Goal: Transaction & Acquisition: Purchase product/service

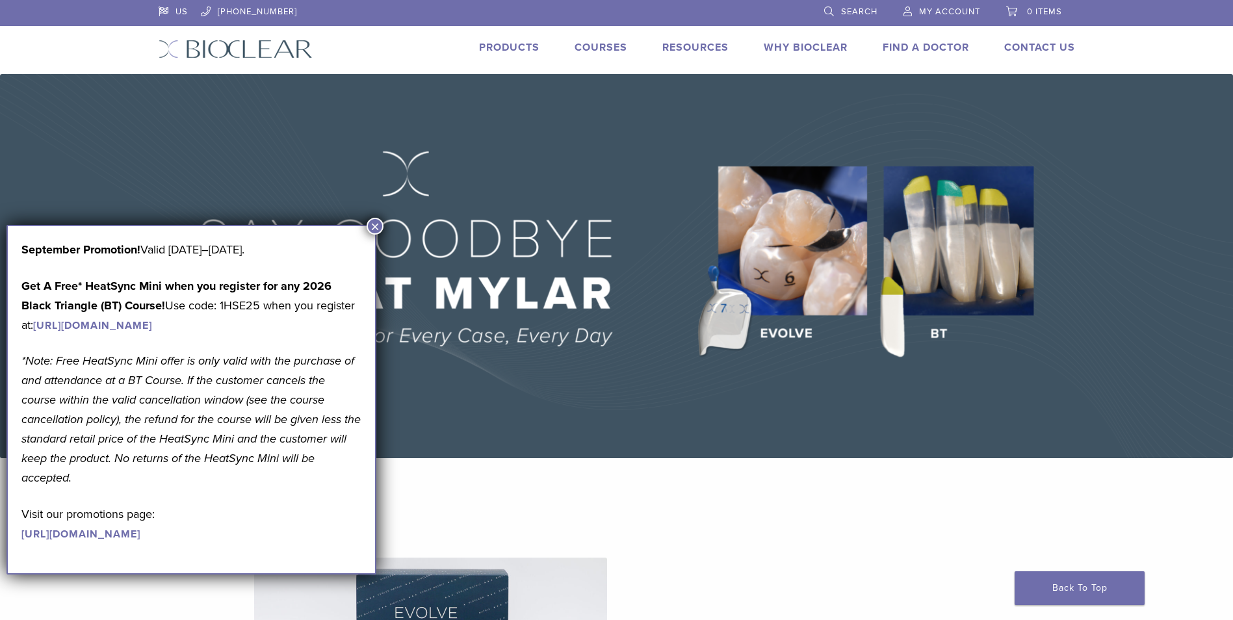
click at [506, 49] on link "Products" at bounding box center [509, 47] width 60 height 13
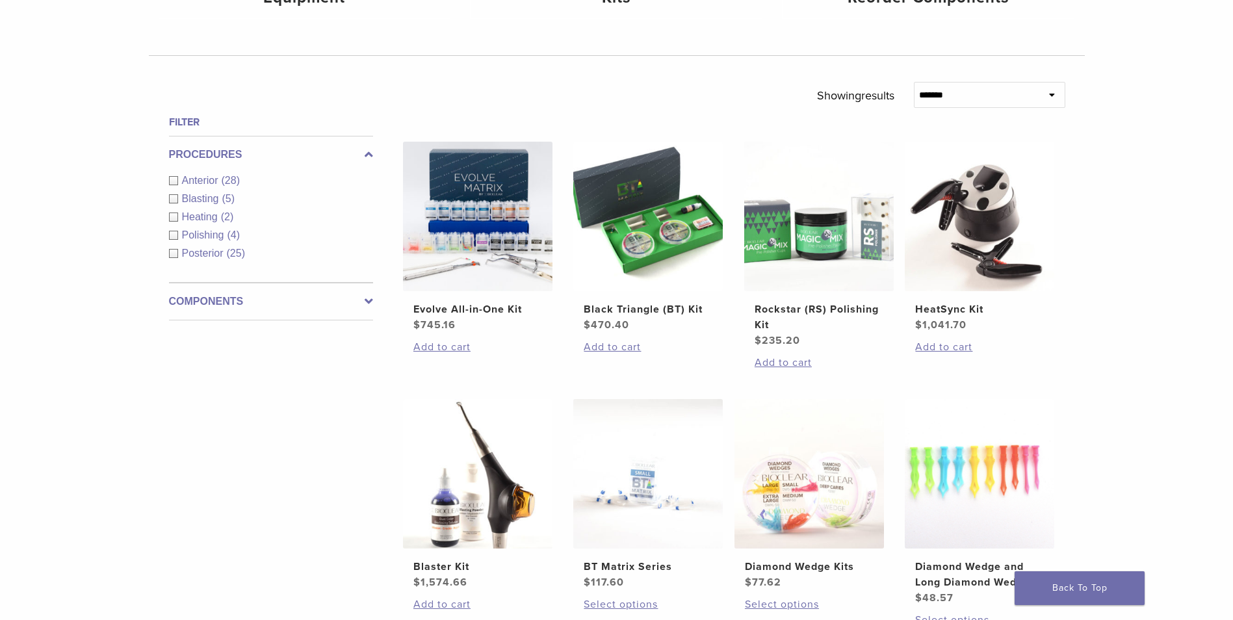
scroll to position [390, 0]
click at [211, 307] on label "Components" at bounding box center [271, 301] width 204 height 16
click at [259, 138] on div "Procedures Anterior (28) Blasting (5) Heating (2) Polishing (4) Posterior (25)" at bounding box center [271, 154] width 204 height 38
click at [235, 153] on label "Procedures" at bounding box center [271, 154] width 204 height 16
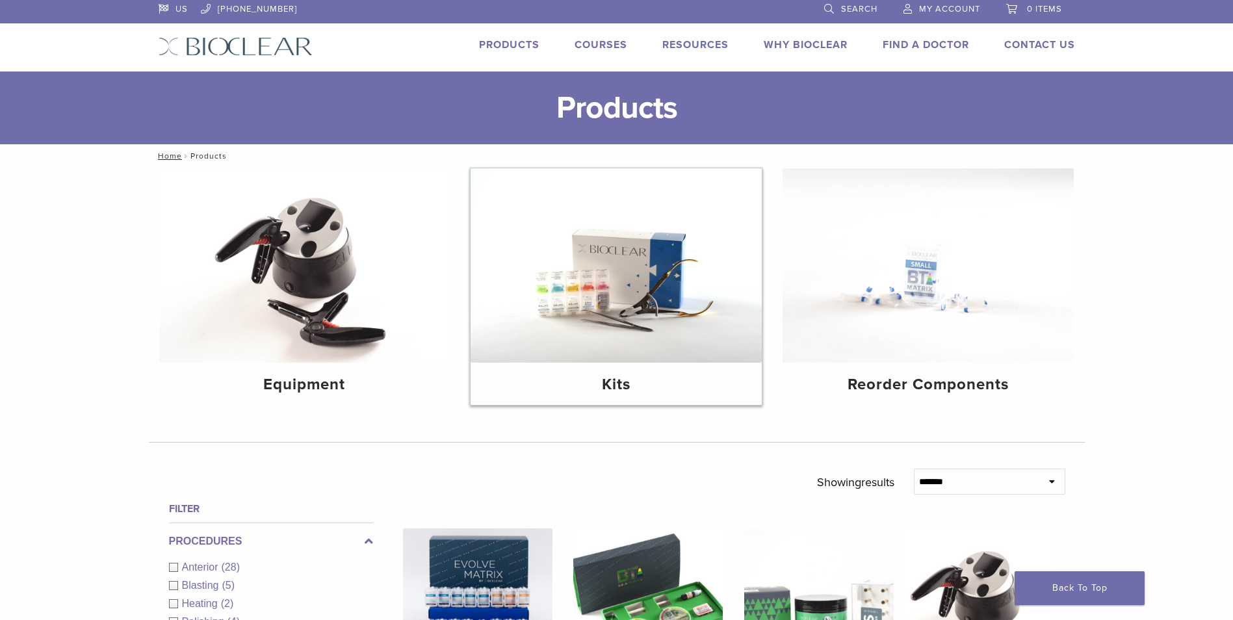
scroll to position [0, 0]
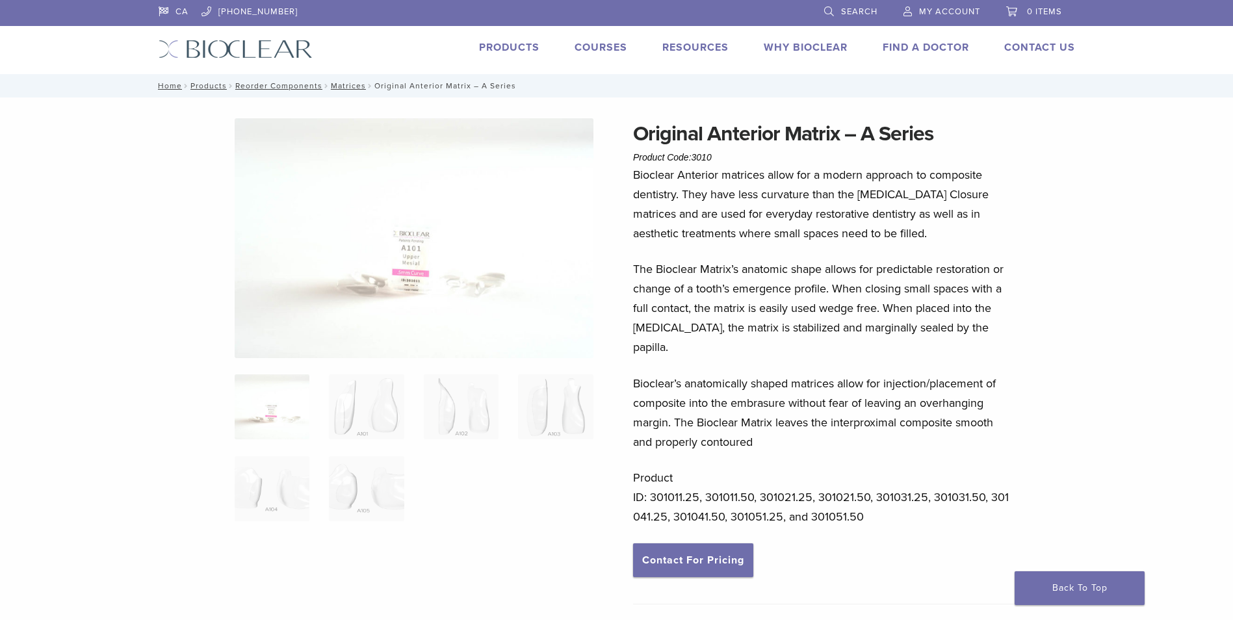
click at [528, 47] on link "Products" at bounding box center [509, 47] width 60 height 13
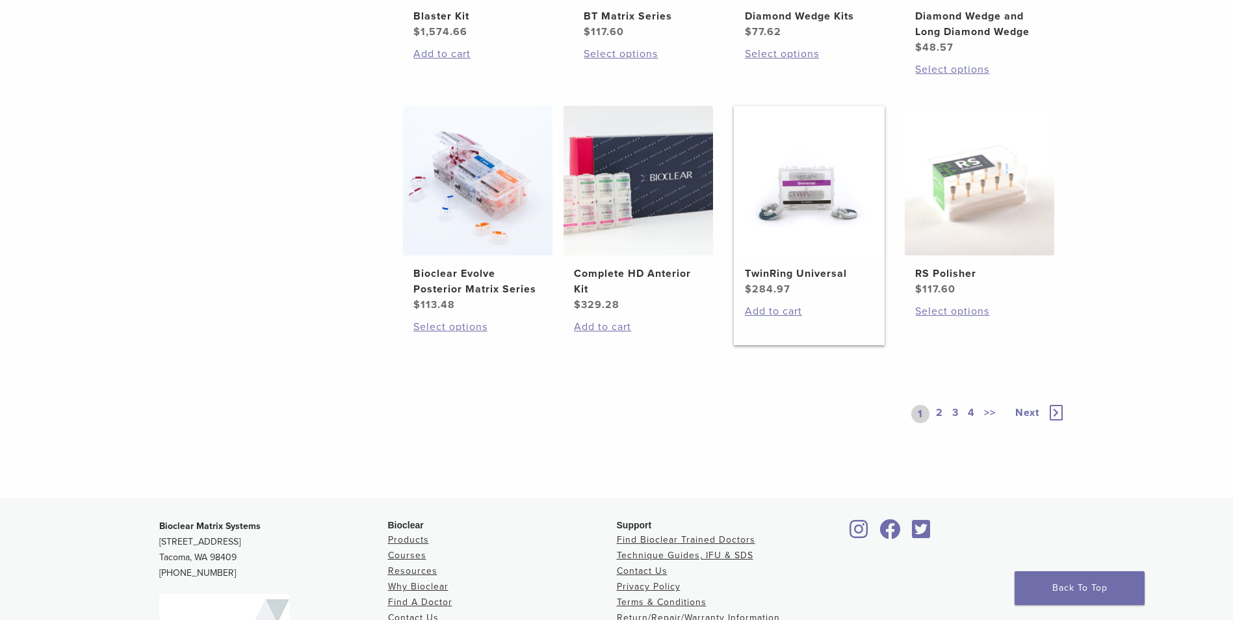
scroll to position [975, 0]
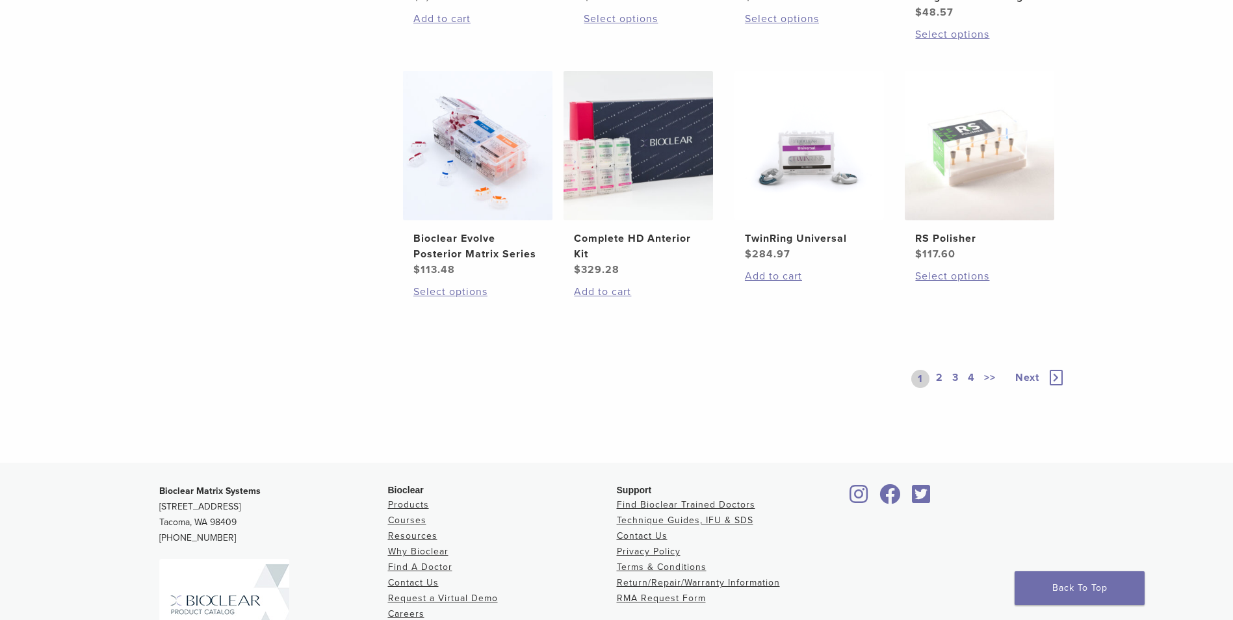
click at [1024, 376] on span "Next" at bounding box center [1027, 377] width 24 height 13
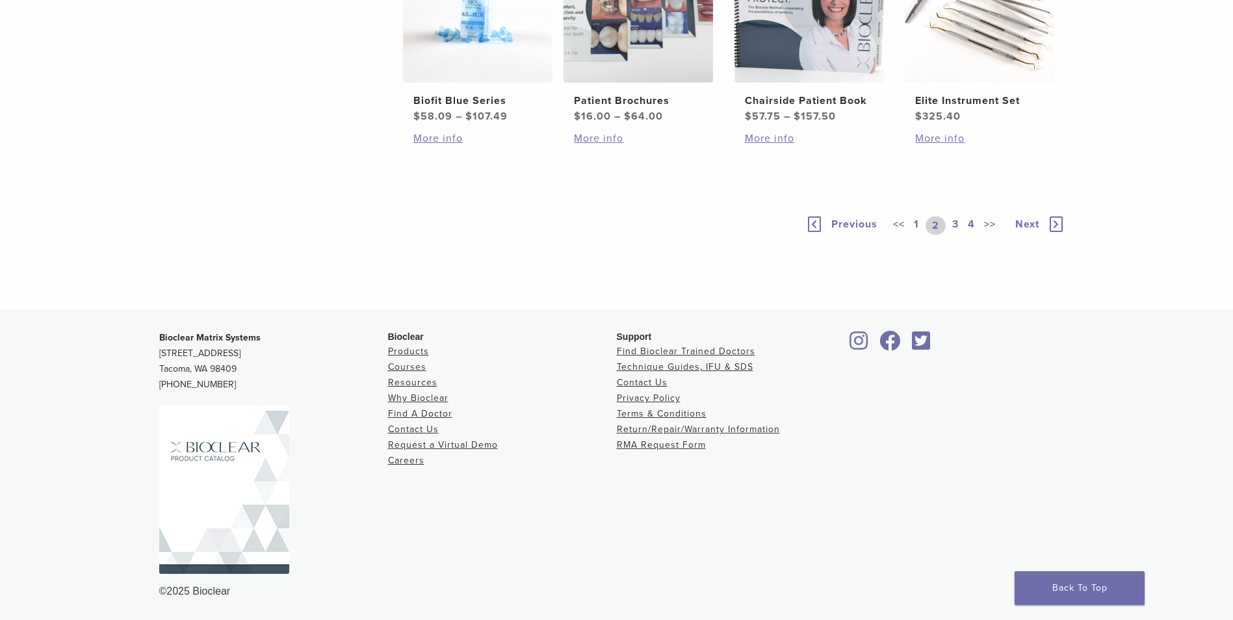
scroll to position [1105, 0]
click at [1031, 231] on span "Next" at bounding box center [1027, 224] width 24 height 13
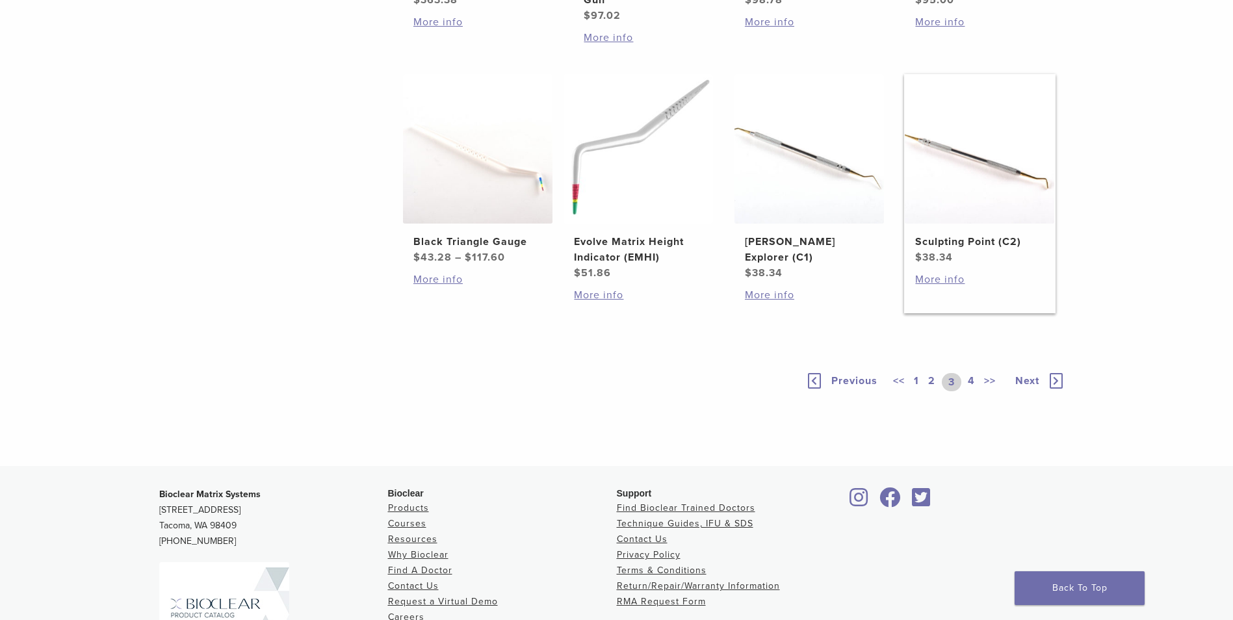
scroll to position [845, 0]
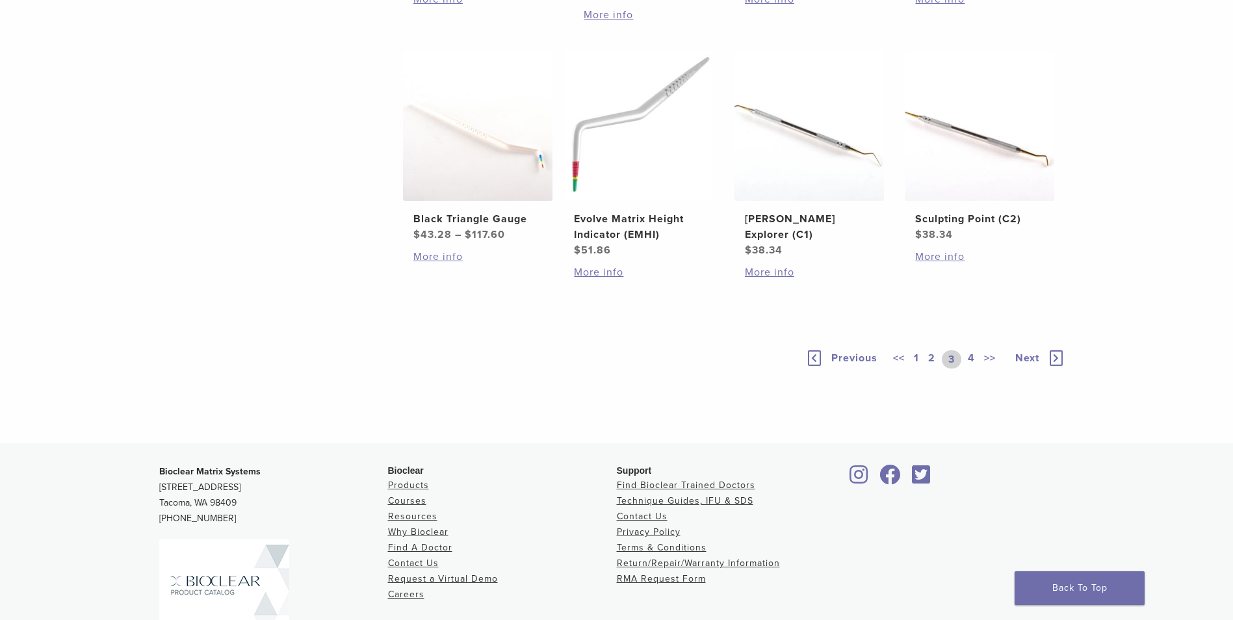
click at [1031, 365] on span "Next" at bounding box center [1027, 358] width 24 height 13
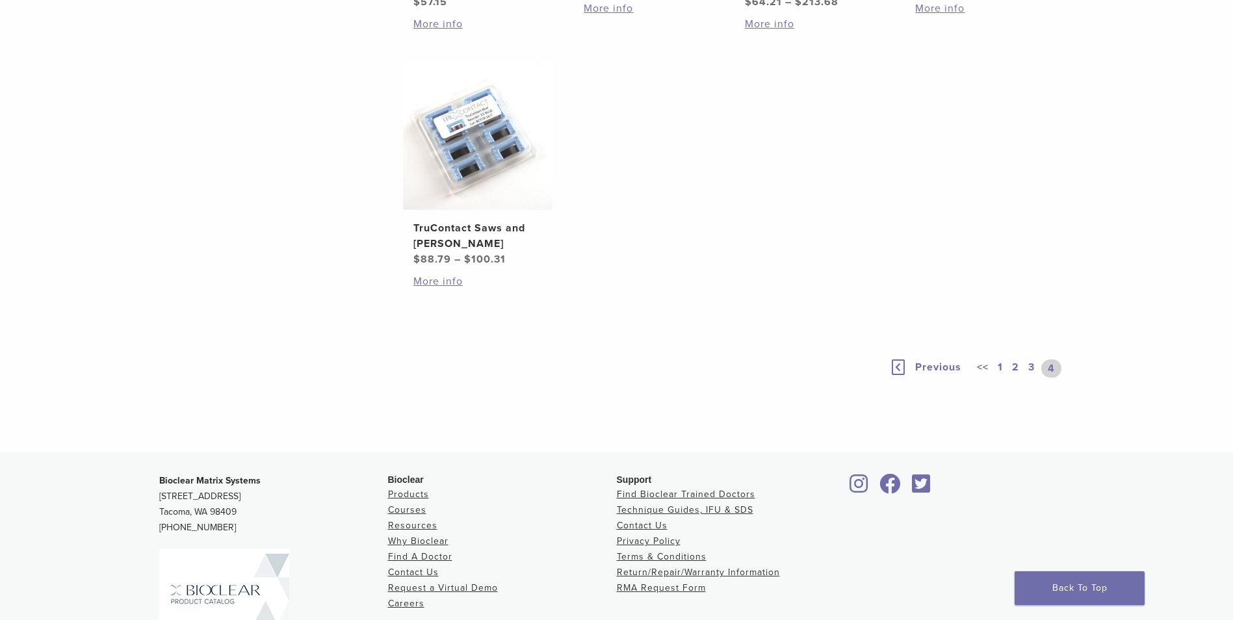
scroll to position [910, 0]
